Goal: Communication & Community: Answer question/provide support

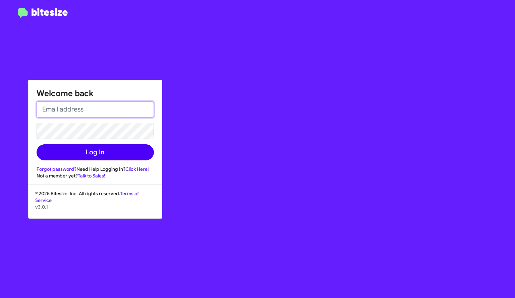
type input "[EMAIL_ADDRESS][DOMAIN_NAME]"
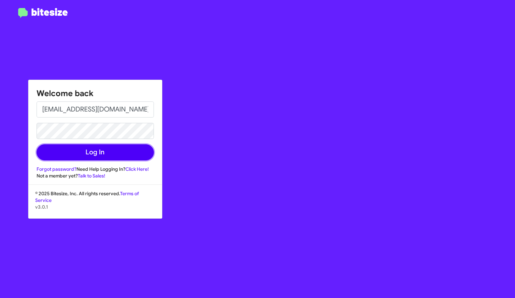
click at [76, 151] on button "Log In" at bounding box center [95, 152] width 117 height 16
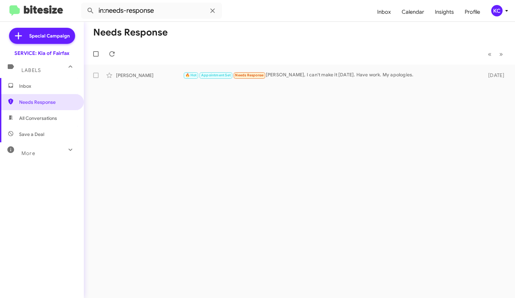
click at [17, 91] on span "Inbox" at bounding box center [42, 86] width 84 height 16
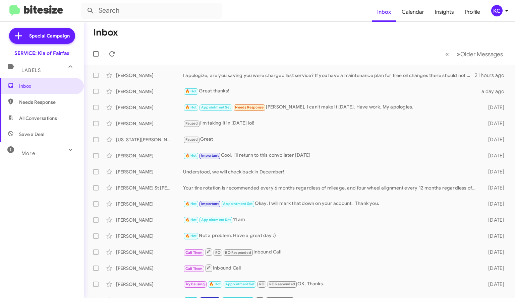
click at [494, 8] on div "KC" at bounding box center [496, 10] width 11 height 11
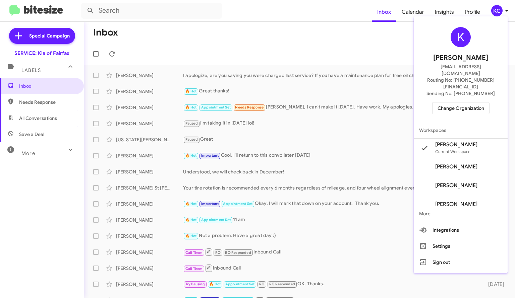
click at [473, 103] on span "Change Organization" at bounding box center [460, 108] width 47 height 11
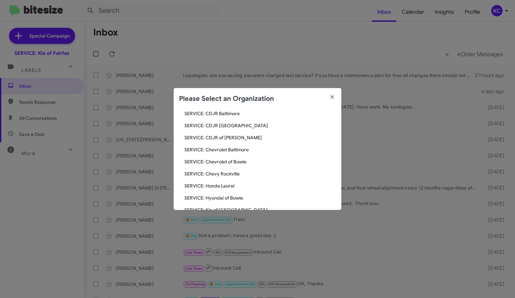
scroll to position [38, 0]
click at [237, 192] on div "Search SERVICE: Kia of Fairfax Current Org SERVICE: CDJR Baltimore SERVICE: CDJ…" at bounding box center [258, 160] width 168 height 101
click at [235, 196] on span "SERVICE: Hyundai of Bowie" at bounding box center [259, 197] width 151 height 7
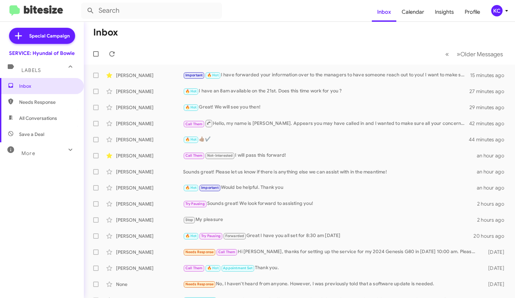
click at [56, 106] on span "Needs Response" at bounding box center [42, 102] width 84 height 16
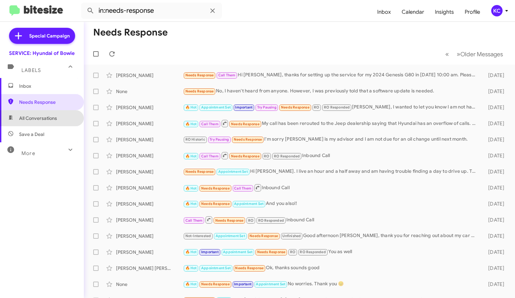
click at [45, 123] on span "All Conversations" at bounding box center [42, 118] width 84 height 16
type input "in:all-conversations"
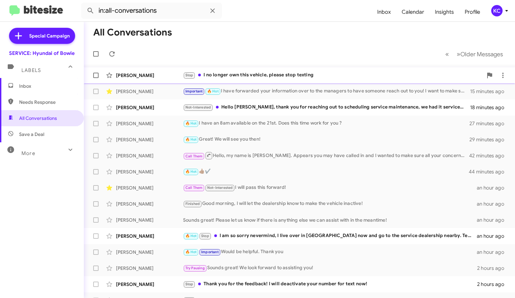
click at [239, 77] on div "Stop I no longer own this vehicle, please stop texting" at bounding box center [333, 75] width 300 height 8
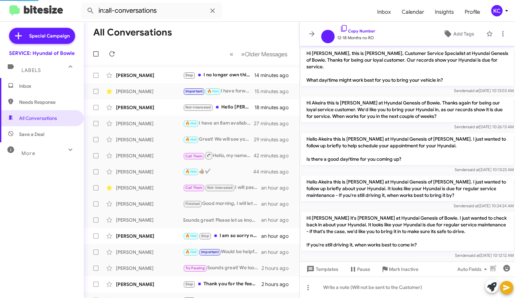
scroll to position [25, 0]
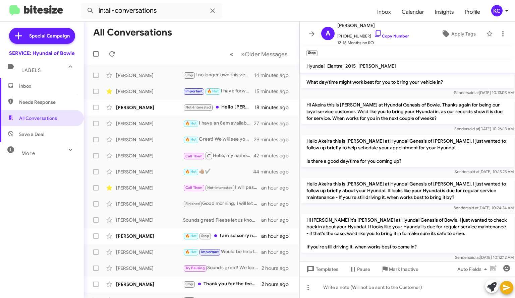
click at [507, 30] on mat-toolbar "A Akeira Cramer +13012666592 Copy Number 12-18 Months no RO Apply Tags" at bounding box center [407, 34] width 215 height 24
click at [499, 34] on icon at bounding box center [503, 34] width 8 height 8
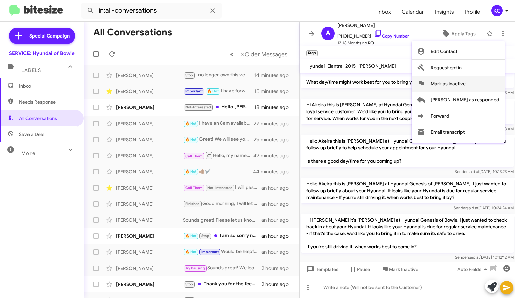
click at [466, 82] on span "Mark as inactive" at bounding box center [447, 84] width 35 height 16
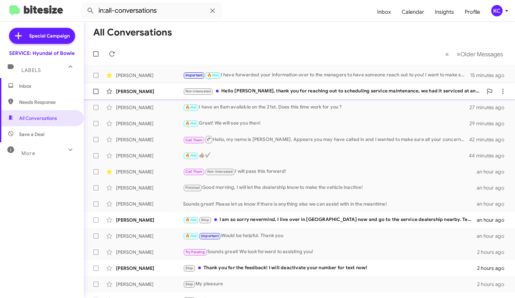
click at [359, 92] on div "Not-Interested Hello Mia, thank you for reaching out to scheduling service main…" at bounding box center [333, 91] width 300 height 8
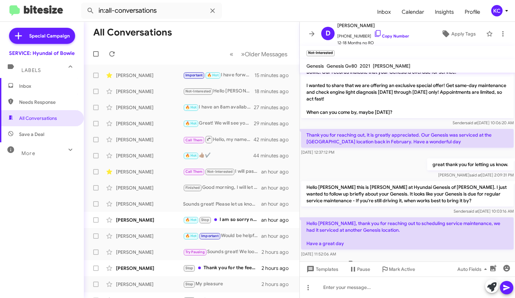
scroll to position [17, 0]
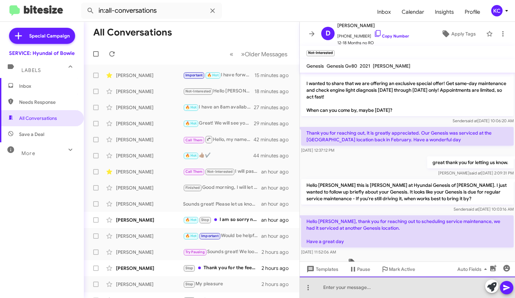
click at [343, 278] on div at bounding box center [407, 287] width 215 height 21
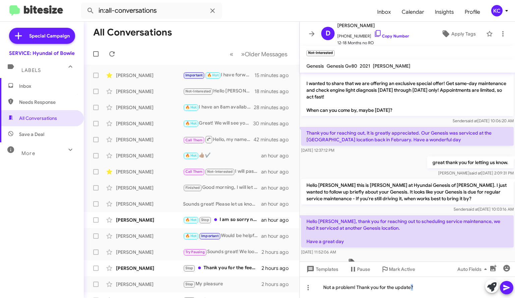
click at [506, 284] on icon at bounding box center [506, 288] width 8 height 8
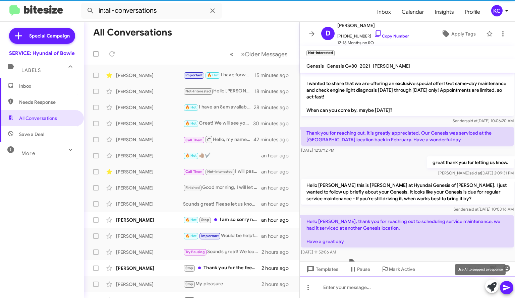
scroll to position [59, 0]
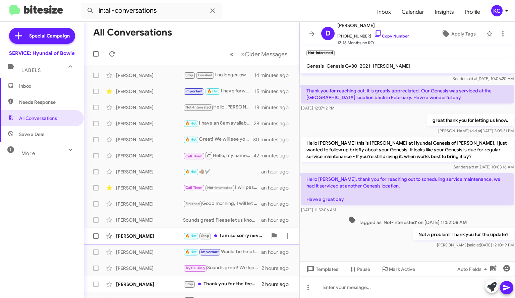
click at [236, 236] on div "🔥 Hot Stop I am so sorry nevermind, I live over in Edgewater now and go to the …" at bounding box center [225, 236] width 84 height 8
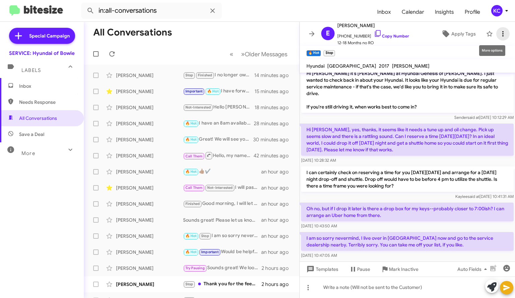
click at [497, 29] on button at bounding box center [502, 33] width 13 height 13
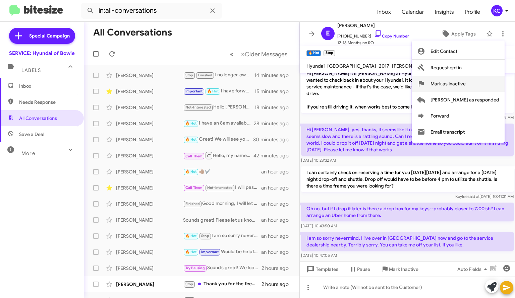
click at [466, 85] on span "Mark as inactive" at bounding box center [447, 84] width 35 height 16
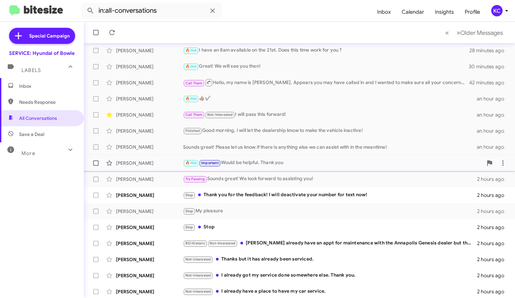
scroll to position [75, 0]
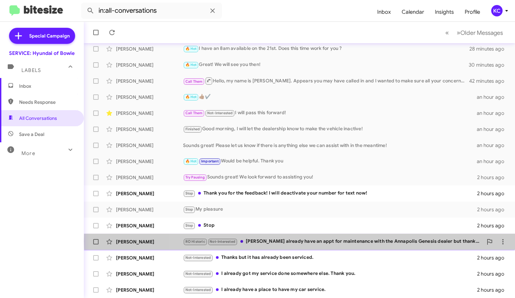
click at [313, 241] on div "RO Historic Not-Interested Mia I already have an appt for maintenance with the …" at bounding box center [333, 242] width 300 height 8
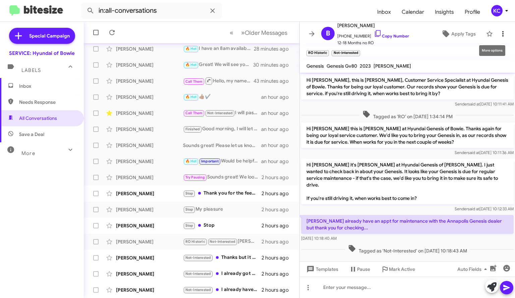
click at [499, 35] on icon at bounding box center [503, 34] width 8 height 8
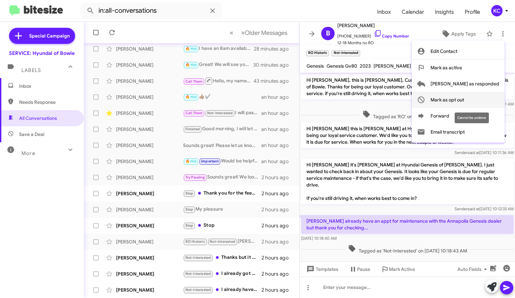
click at [464, 103] on span "Mark as opt out" at bounding box center [447, 100] width 34 height 16
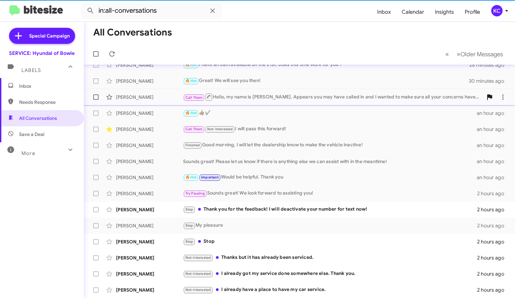
scroll to position [59, 0]
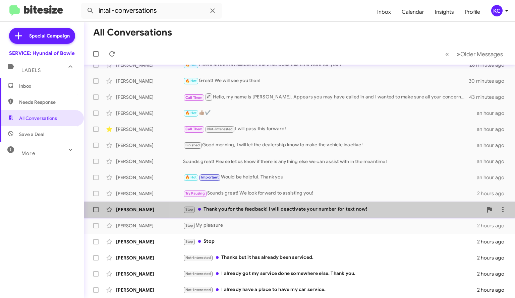
click at [336, 216] on div "Thomas Reinhart Stop Thank you for the feedback! I will deactivate your number …" at bounding box center [299, 209] width 420 height 13
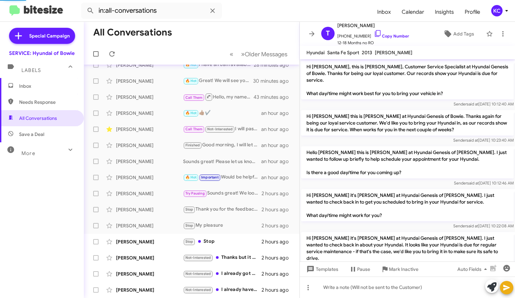
scroll to position [94, 0]
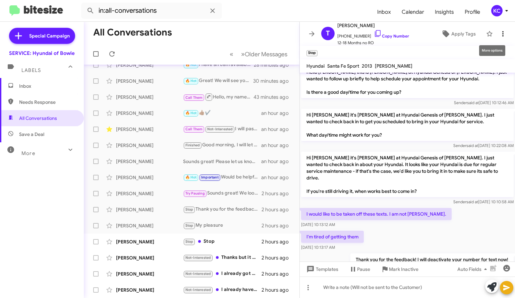
click at [499, 33] on icon at bounding box center [503, 34] width 8 height 8
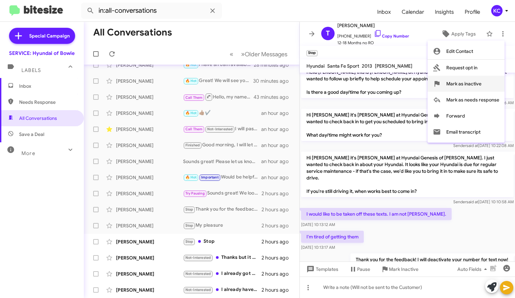
click at [461, 85] on span "Mark as inactive" at bounding box center [463, 84] width 35 height 16
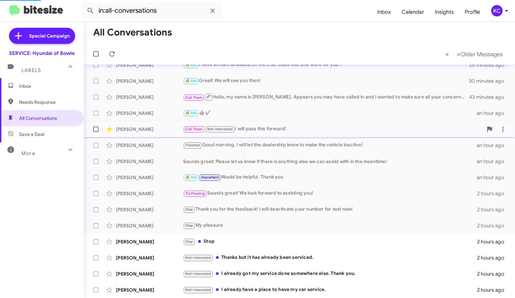
scroll to position [43, 0]
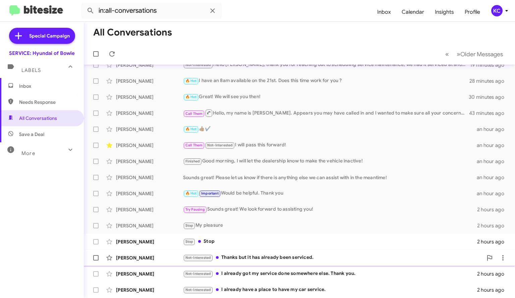
click at [290, 254] on div "Not-Interested Thanks but it has already been serviced." at bounding box center [333, 258] width 300 height 8
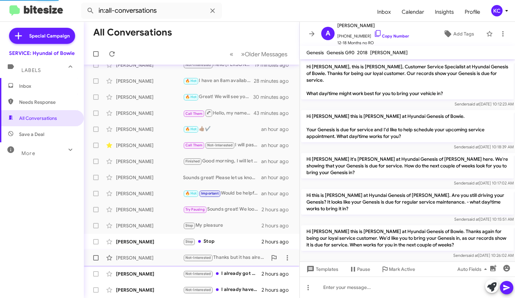
scroll to position [217, 0]
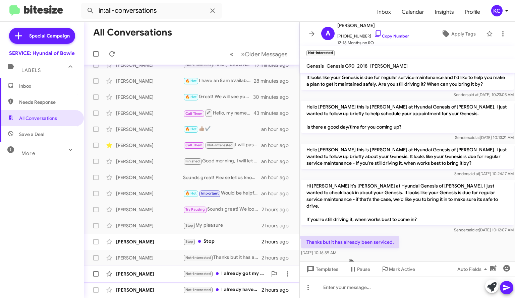
click at [241, 279] on div "Faith Tores Not-Interested I already got my service done somewhere else. Thank …" at bounding box center [191, 273] width 205 height 13
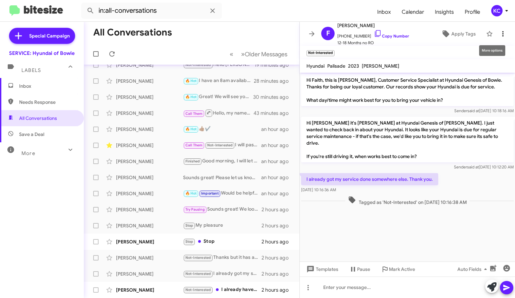
click at [499, 30] on icon at bounding box center [503, 34] width 8 height 8
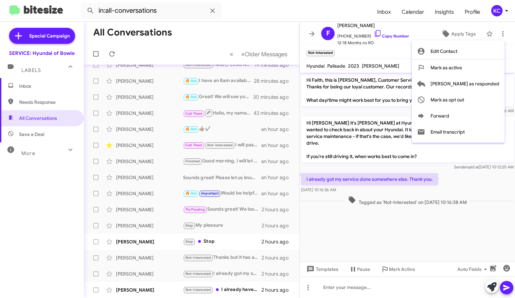
click at [242, 287] on div at bounding box center [257, 149] width 515 height 298
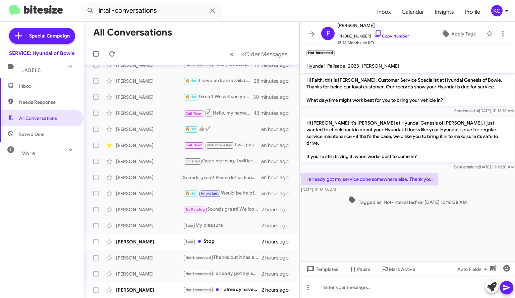
click at [242, 287] on div "Not-Interested I already have a place to have my car service." at bounding box center [222, 290] width 78 height 8
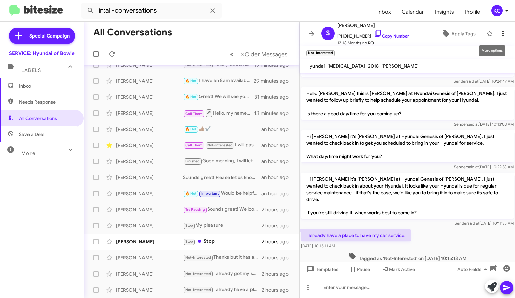
click at [499, 35] on icon at bounding box center [503, 34] width 8 height 8
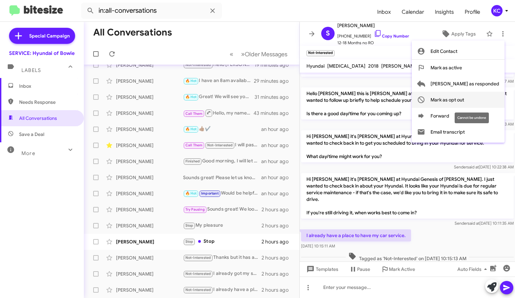
click at [464, 99] on span "Mark as opt out" at bounding box center [447, 100] width 34 height 16
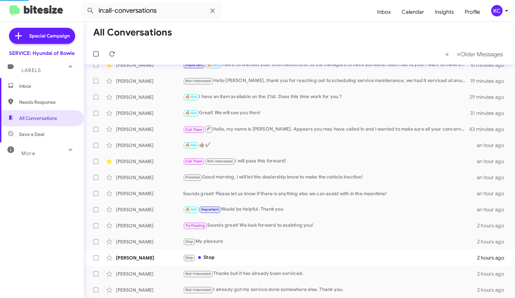
scroll to position [26, 0]
click at [227, 255] on div "Stop Stop" at bounding box center [333, 258] width 300 height 8
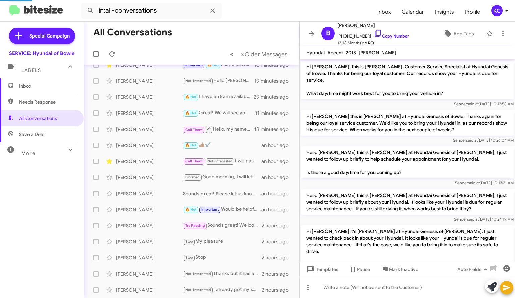
scroll to position [38, 0]
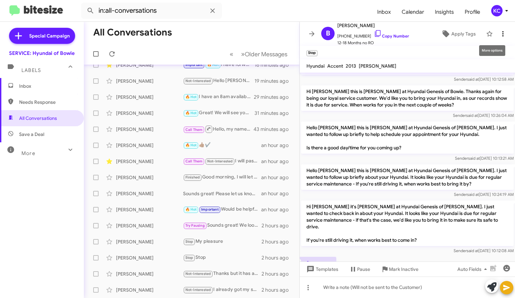
click at [500, 34] on icon at bounding box center [503, 34] width 8 height 8
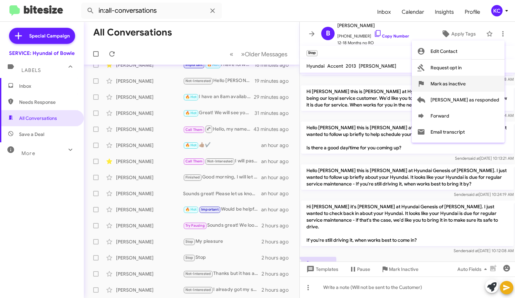
click at [466, 86] on span "Mark as inactive" at bounding box center [447, 84] width 35 height 16
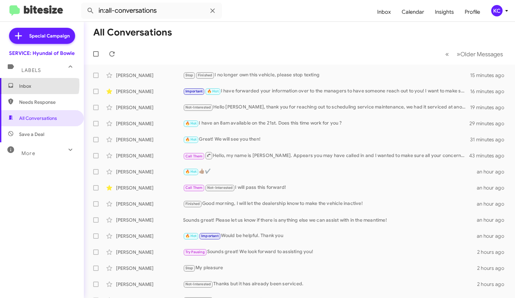
click at [27, 85] on span "Inbox" at bounding box center [47, 86] width 57 height 7
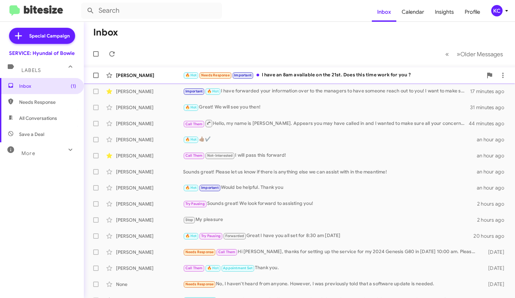
click at [300, 73] on div "🔥 Hot Needs Response Important I have an 8am available on the 21st. Does this t…" at bounding box center [333, 75] width 300 height 8
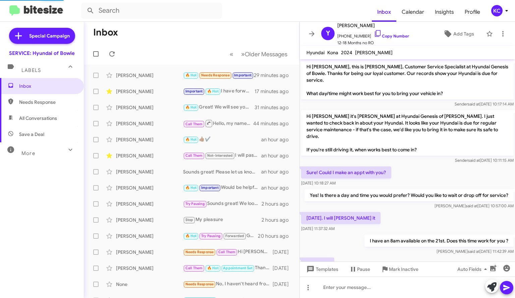
scroll to position [47, 0]
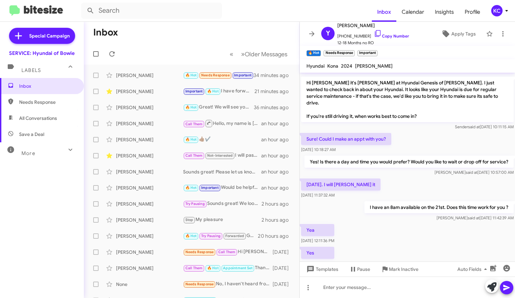
drag, startPoint x: 504, startPoint y: 12, endPoint x: 514, endPoint y: -29, distance: 42.8
click at [514, 0] on html "Inbox Calendar Insights Profile KC Special Campaign SERVICE: Hyundai of Bowie L…" at bounding box center [257, 149] width 515 height 298
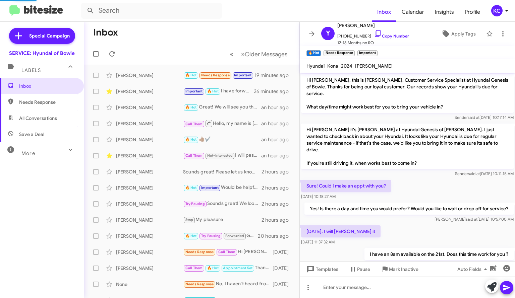
scroll to position [47, 0]
